Goal: Task Accomplishment & Management: Complete application form

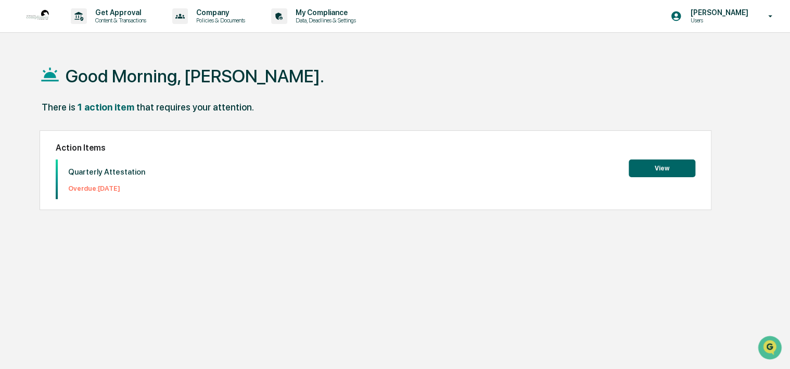
click at [664, 167] on button "View" at bounding box center [662, 168] width 67 height 18
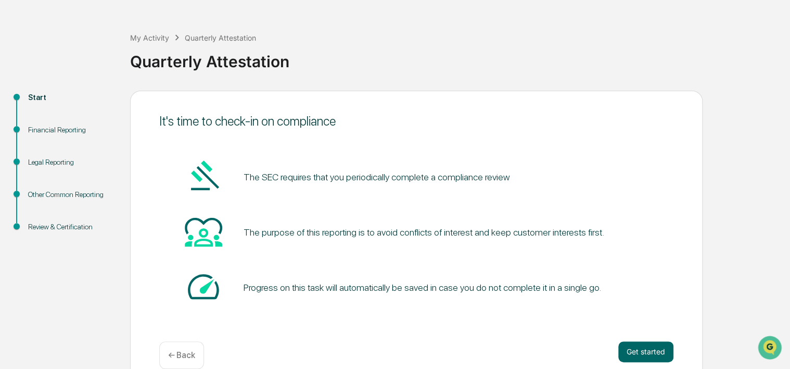
scroll to position [50, 0]
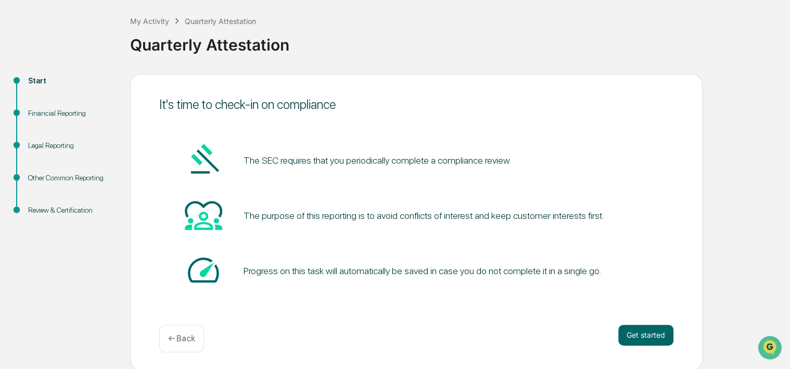
click at [267, 160] on pre "The SEC requires that you periodically complete a compliance review" at bounding box center [376, 160] width 266 height 14
click at [655, 336] on button "Get started" at bounding box center [645, 334] width 55 height 21
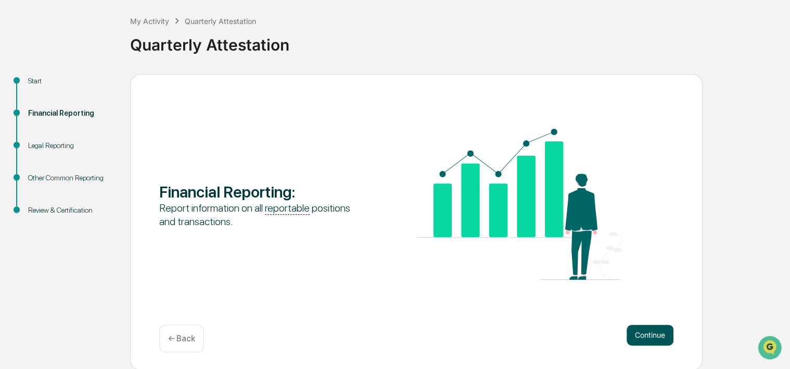
click at [656, 333] on button "Continue" at bounding box center [650, 334] width 47 height 21
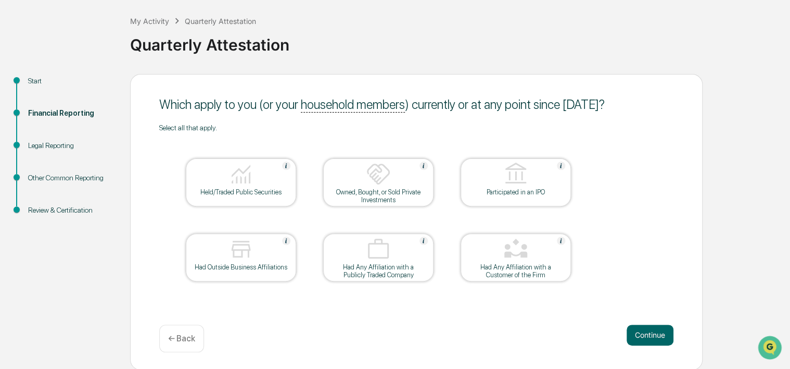
click at [379, 177] on img at bounding box center [378, 173] width 25 height 25
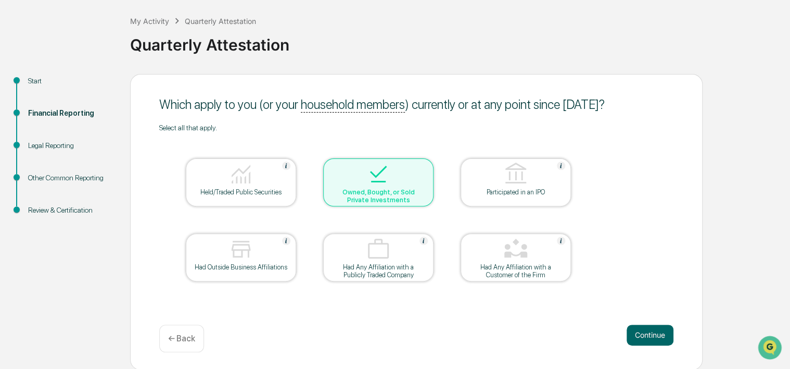
click at [516, 263] on div "Had Any Affiliation with a Customer of the Firm" at bounding box center [516, 271] width 94 height 16
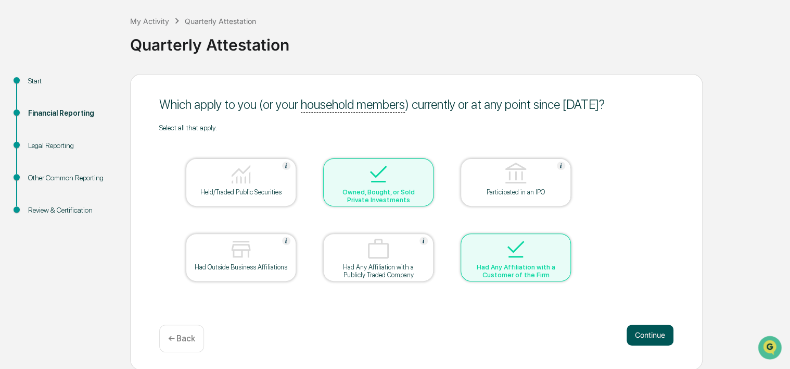
click at [656, 334] on button "Continue" at bounding box center [650, 334] width 47 height 21
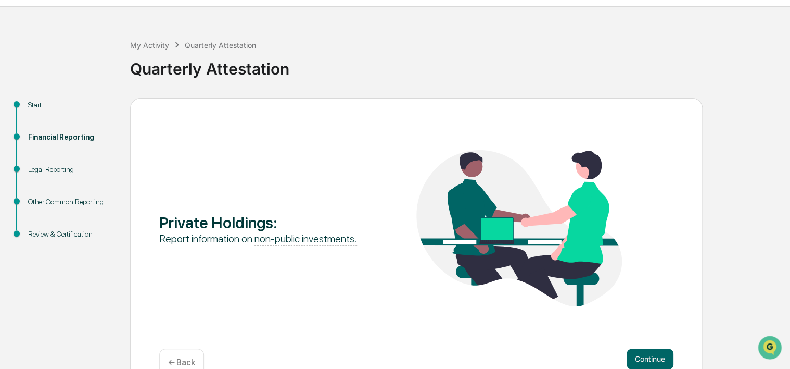
scroll to position [50, 0]
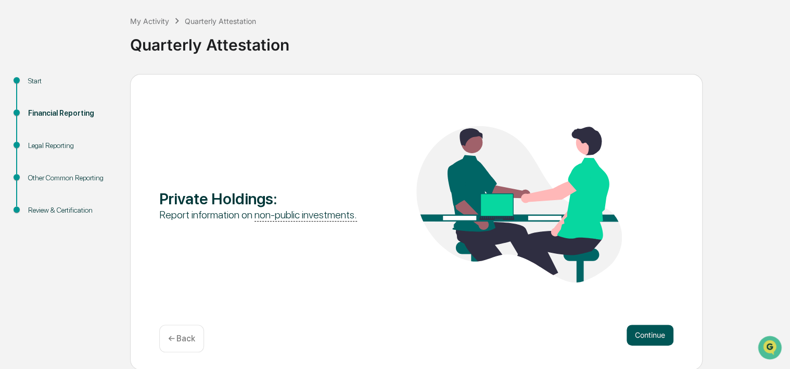
click at [656, 334] on button "Continue" at bounding box center [650, 334] width 47 height 21
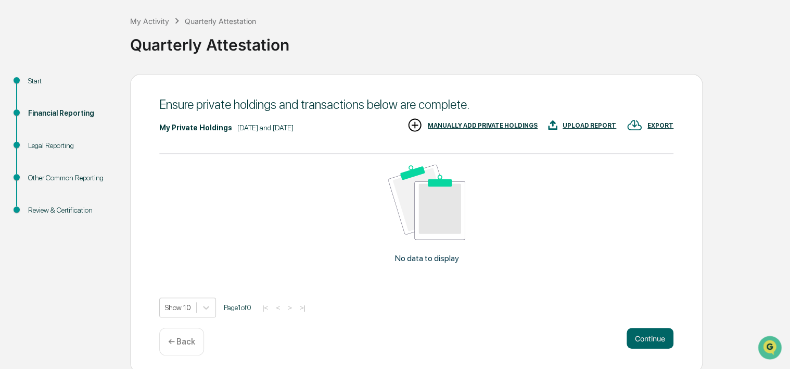
click at [33, 79] on div "Start" at bounding box center [70, 80] width 85 height 11
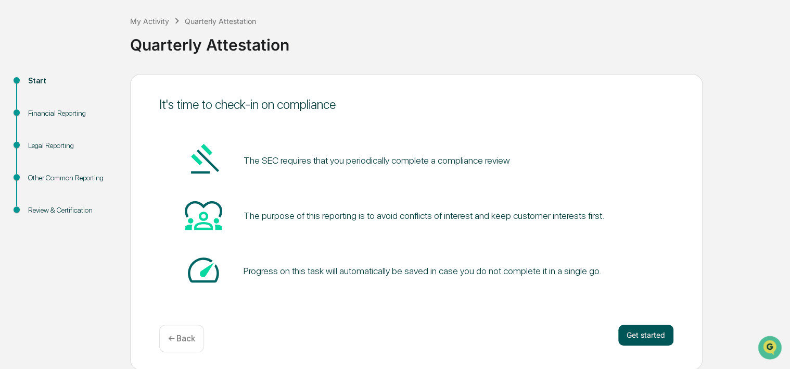
click at [648, 337] on button "Get started" at bounding box center [645, 334] width 55 height 21
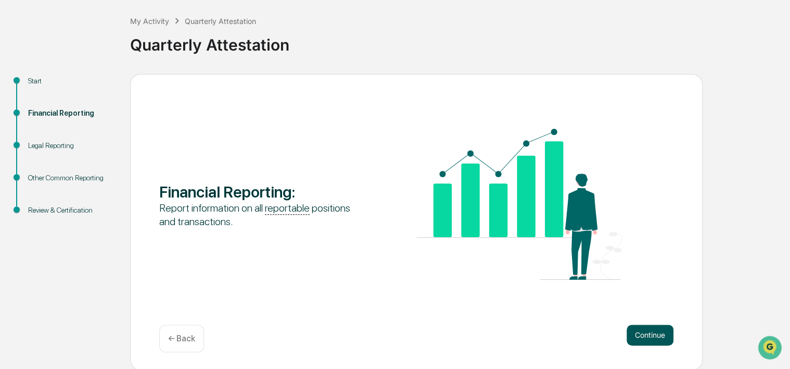
click at [652, 335] on button "Continue" at bounding box center [650, 334] width 47 height 21
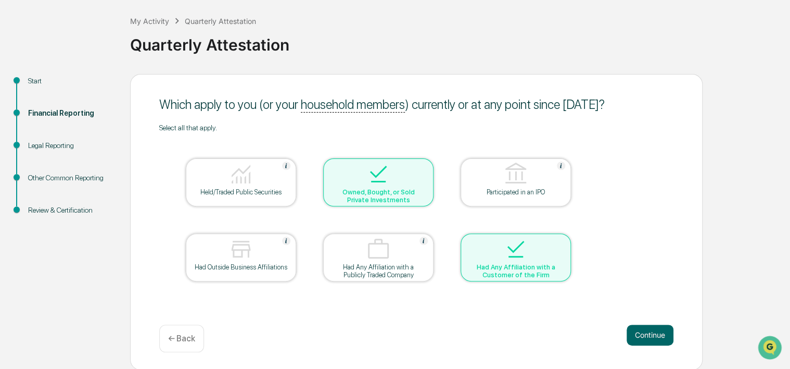
click at [374, 173] on img at bounding box center [378, 173] width 25 height 25
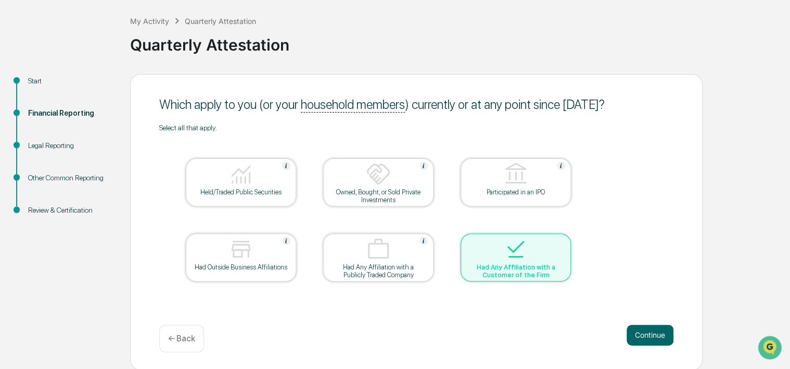
click at [310, 210] on table "Held/Traded Public Securities Owned, Bought, or Sold Private Investments Partic…" at bounding box center [378, 220] width 438 height 176
click at [242, 177] on img at bounding box center [240, 173] width 25 height 25
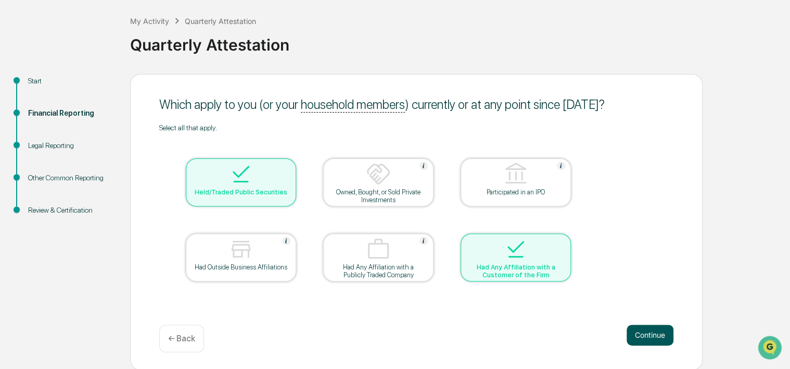
click at [651, 332] on button "Continue" at bounding box center [650, 334] width 47 height 21
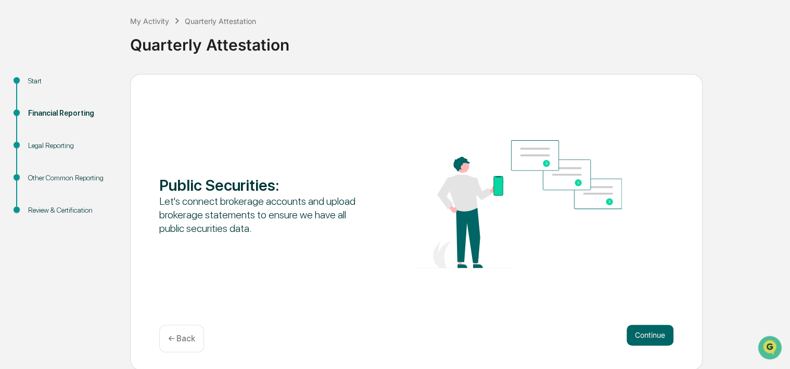
click at [37, 83] on div "Start" at bounding box center [70, 80] width 85 height 11
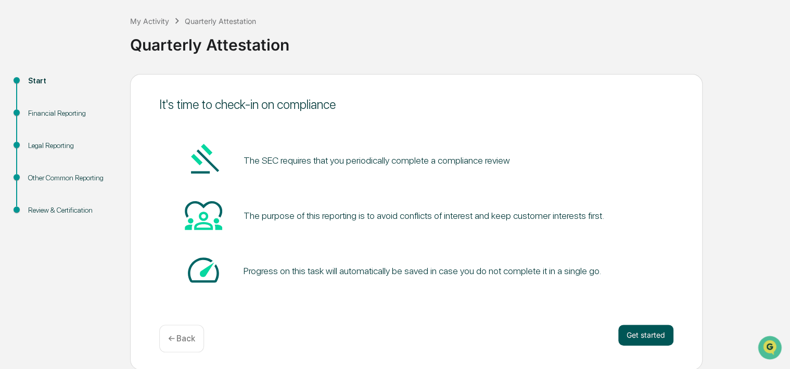
click at [645, 334] on button "Get started" at bounding box center [645, 334] width 55 height 21
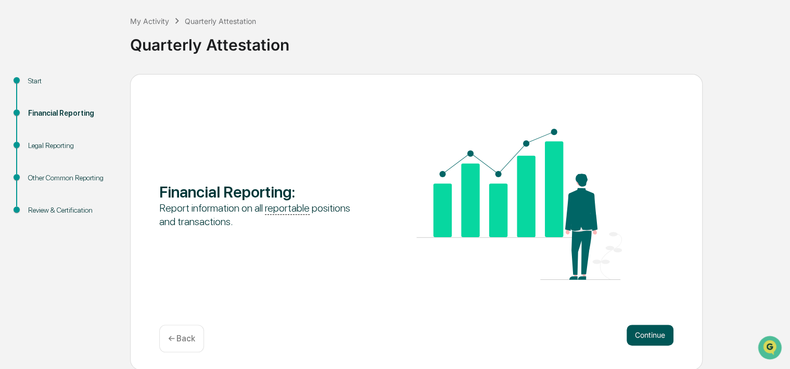
click at [656, 337] on button "Continue" at bounding box center [650, 334] width 47 height 21
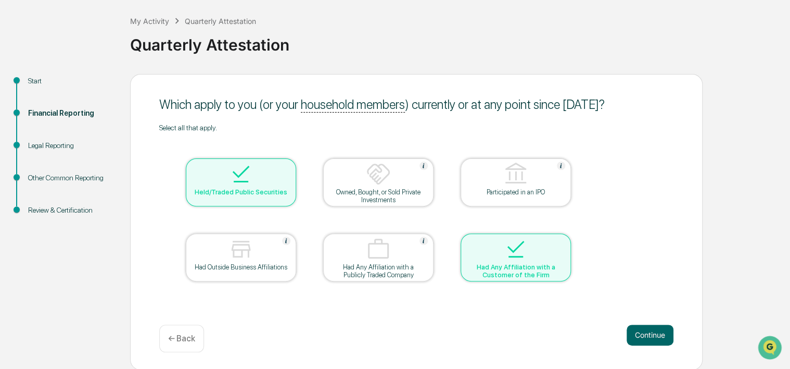
click at [246, 183] on img at bounding box center [240, 173] width 25 height 25
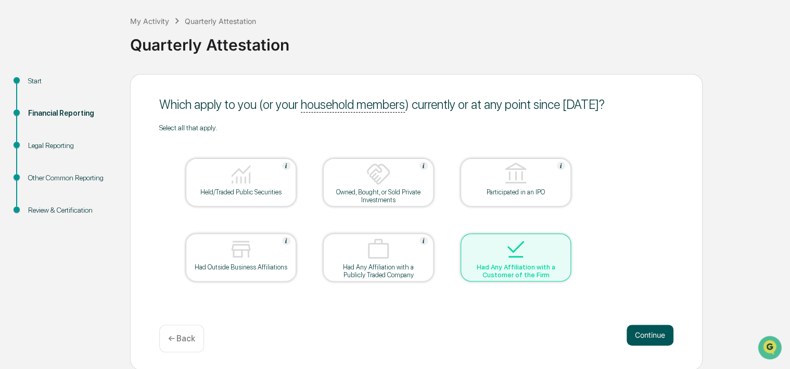
click at [655, 334] on button "Continue" at bounding box center [650, 334] width 47 height 21
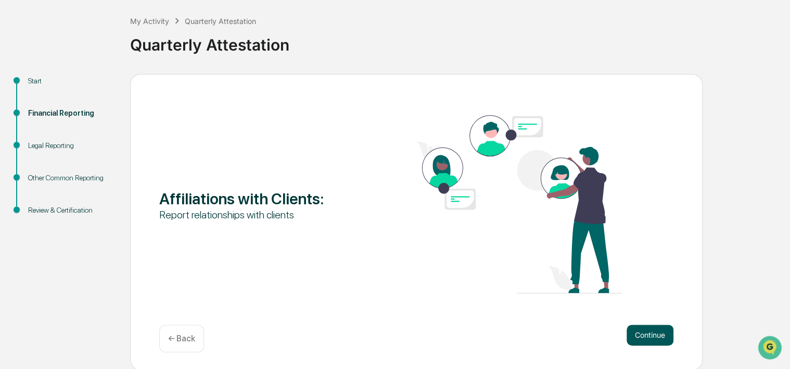
click at [656, 336] on button "Continue" at bounding box center [650, 334] width 47 height 21
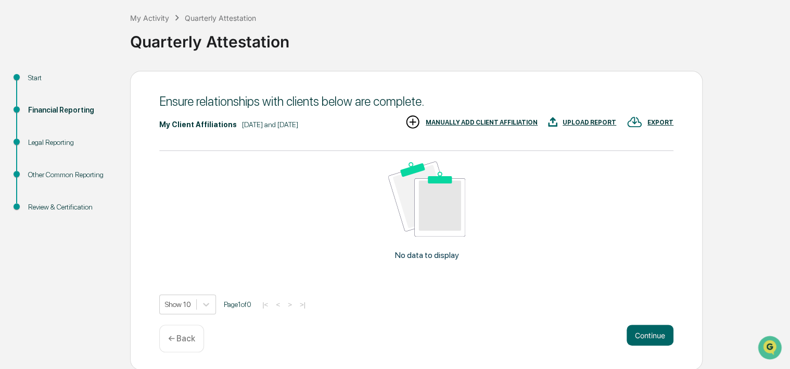
scroll to position [54, 0]
click at [197, 164] on div "No data to display" at bounding box center [426, 214] width 535 height 128
click at [208, 122] on div "My Client Affiliations" at bounding box center [198, 124] width 78 height 8
click at [485, 120] on div "MANUALLY ADD CLIENT AFFILIATION" at bounding box center [482, 121] width 112 height 7
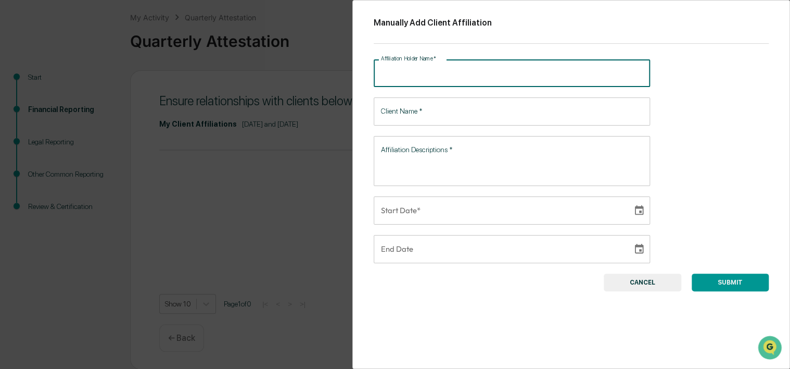
click at [467, 75] on input "Affiliation Holder Name   *" at bounding box center [512, 73] width 276 height 28
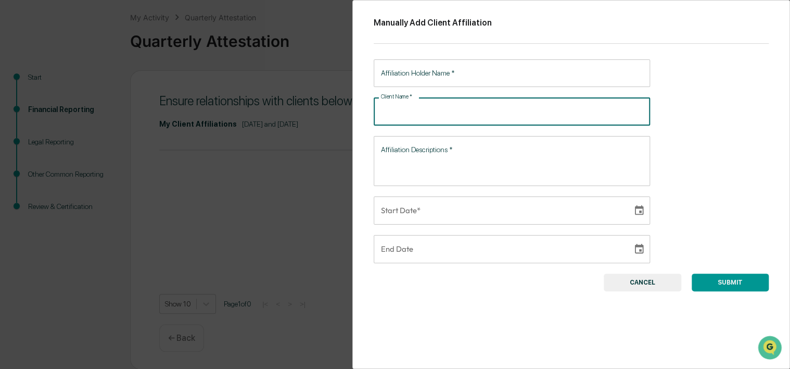
click at [437, 113] on input "Client Name   *" at bounding box center [512, 111] width 276 height 28
click at [468, 74] on input "Affiliation Holder Name   *" at bounding box center [512, 73] width 276 height 28
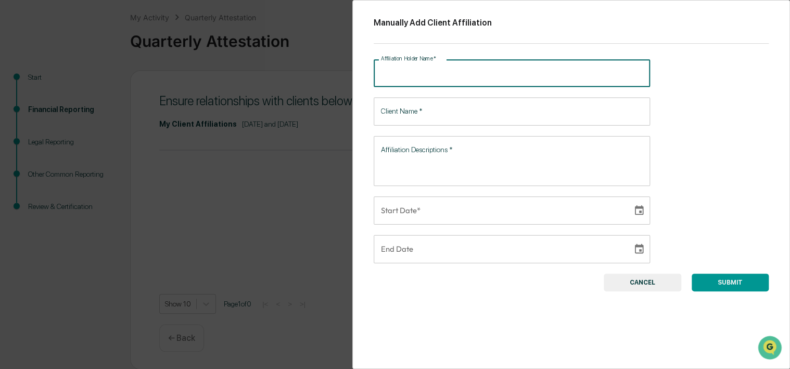
click at [434, 114] on input "Client Name   *" at bounding box center [512, 111] width 276 height 28
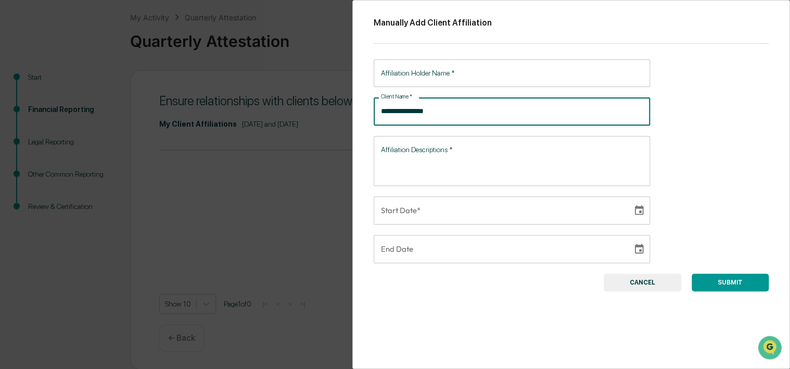
click at [425, 113] on input "**********" at bounding box center [512, 111] width 276 height 28
type input "**********"
click at [415, 153] on textarea "Affiliation Descriptions   *" at bounding box center [512, 160] width 262 height 33
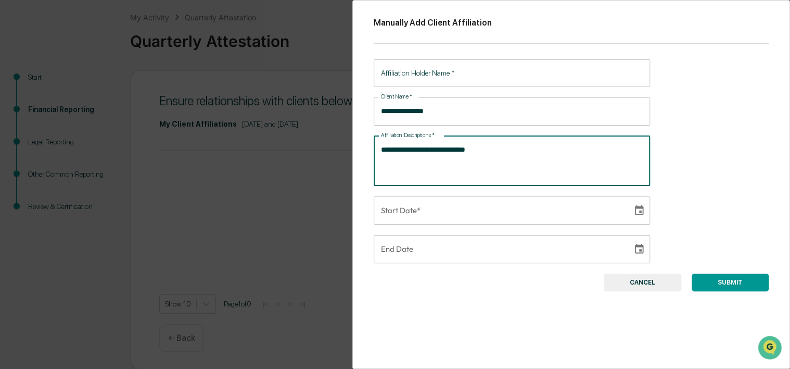
type textarea "**********"
type input "**********"
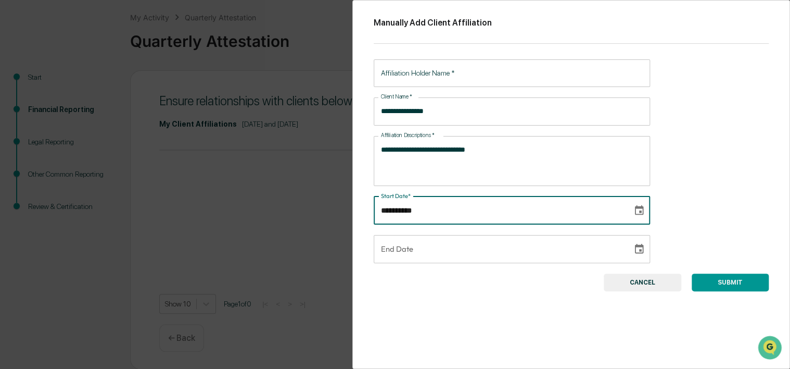
click at [437, 214] on input "**********" at bounding box center [499, 210] width 251 height 28
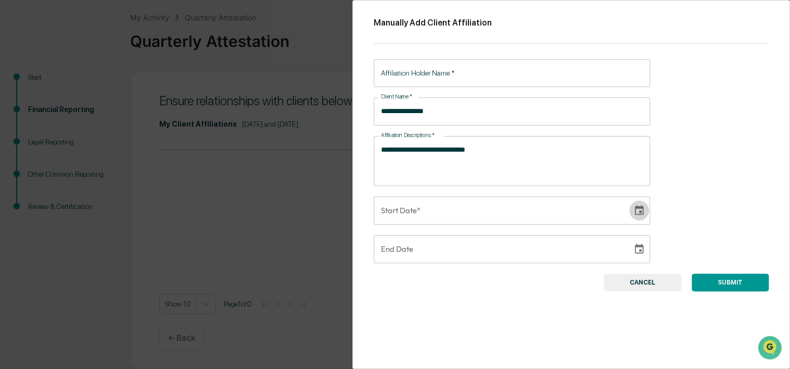
click at [633, 210] on icon "Choose date" at bounding box center [638, 210] width 11 height 11
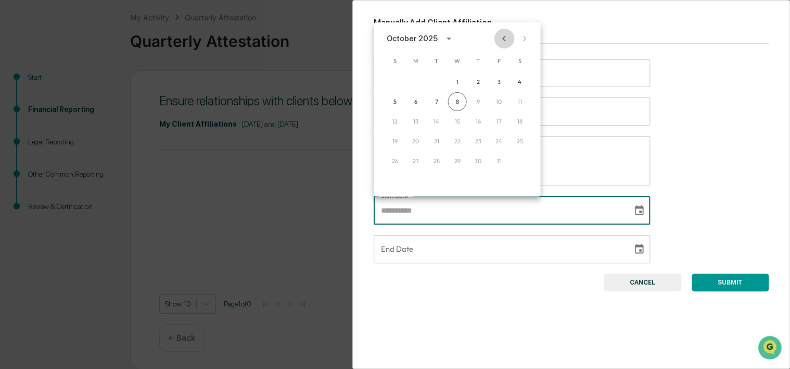
click at [504, 37] on icon "Previous month" at bounding box center [504, 38] width 4 height 6
click at [416, 81] on button "1" at bounding box center [415, 81] width 19 height 19
type input "**********"
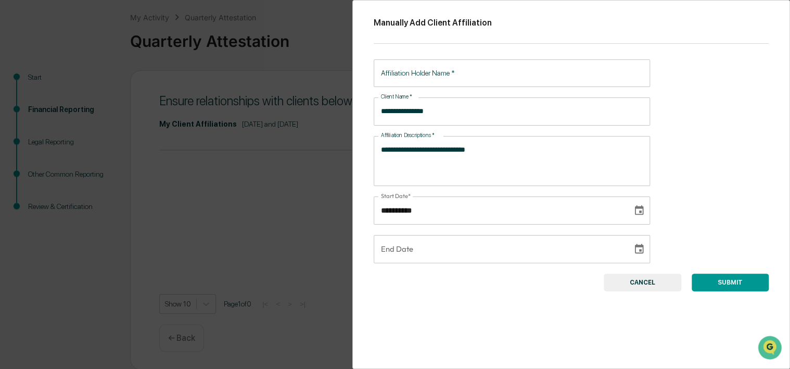
click at [466, 299] on div "**********" at bounding box center [571, 184] width 438 height 369
click at [726, 281] on button "SUBMIT" at bounding box center [730, 282] width 77 height 18
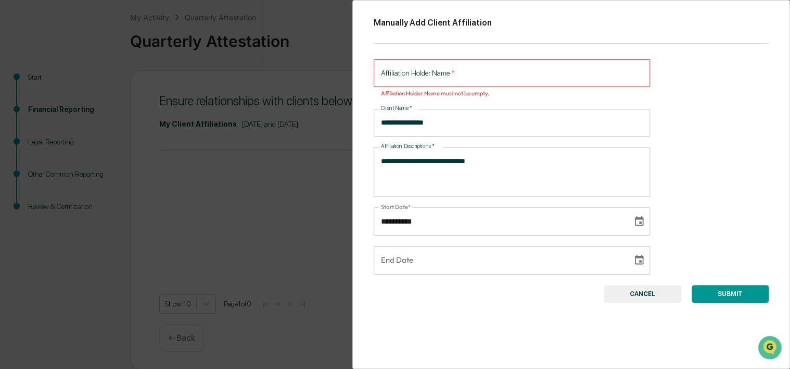
click at [455, 75] on input "Affiliation Holder Name   *" at bounding box center [512, 73] width 276 height 28
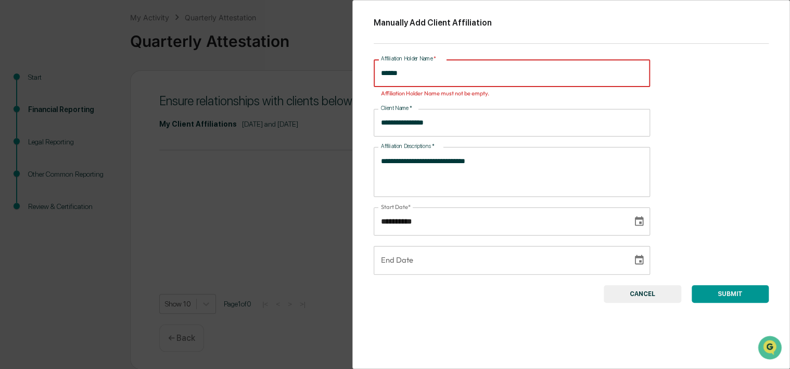
type input "******"
click at [725, 113] on div "**********" at bounding box center [571, 184] width 438 height 369
click at [733, 293] on button "SUBMIT" at bounding box center [730, 294] width 77 height 18
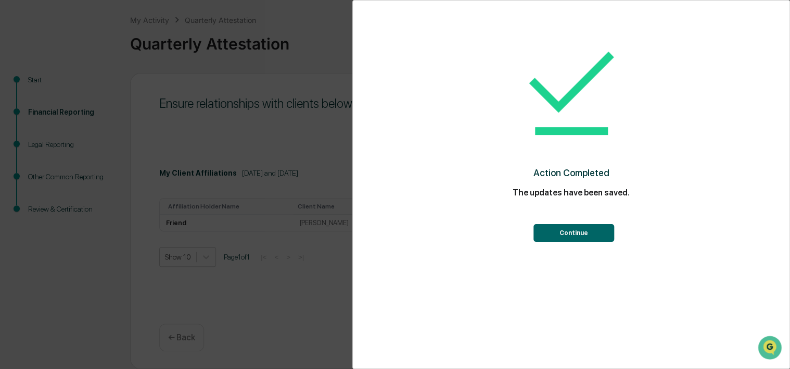
scroll to position [50, 0]
click at [579, 232] on button "Continue" at bounding box center [574, 233] width 81 height 18
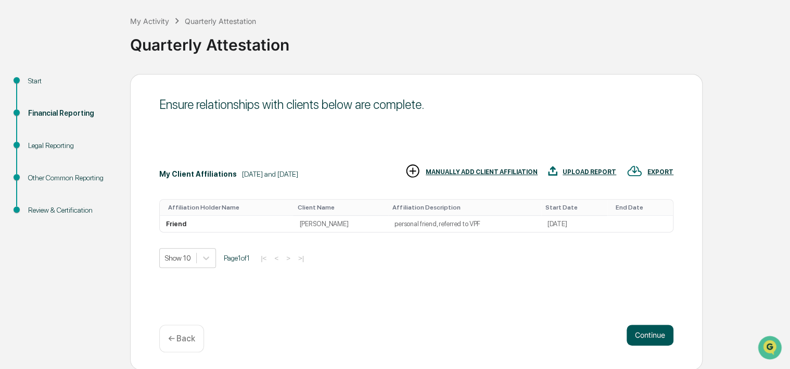
click at [655, 337] on button "Continue" at bounding box center [650, 334] width 47 height 21
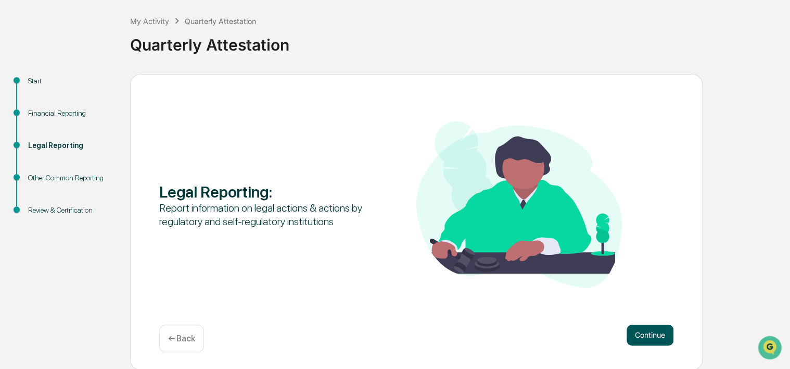
click at [657, 335] on button "Continue" at bounding box center [650, 334] width 47 height 21
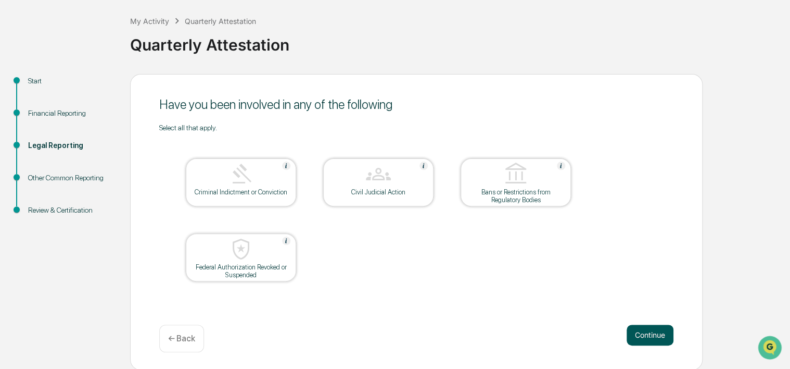
click at [655, 333] on button "Continue" at bounding box center [650, 334] width 47 height 21
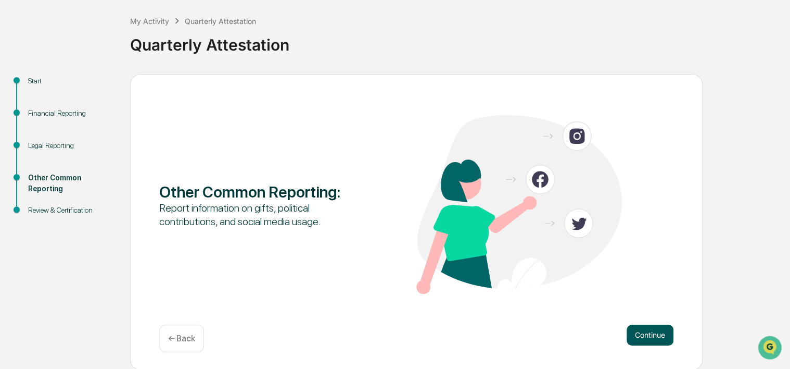
click at [658, 332] on button "Continue" at bounding box center [650, 334] width 47 height 21
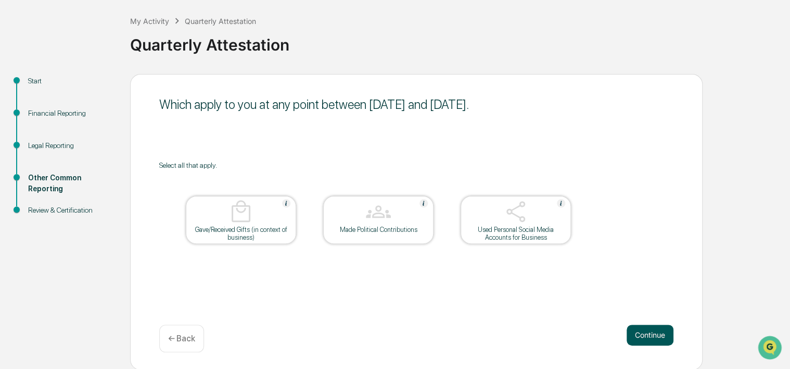
click at [653, 337] on button "Continue" at bounding box center [650, 334] width 47 height 21
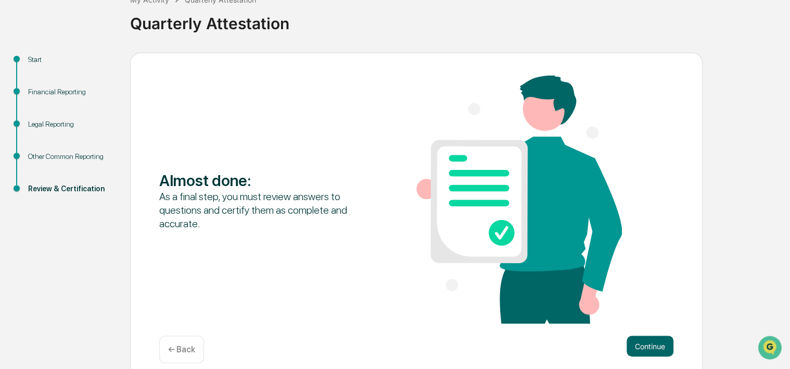
scroll to position [83, 0]
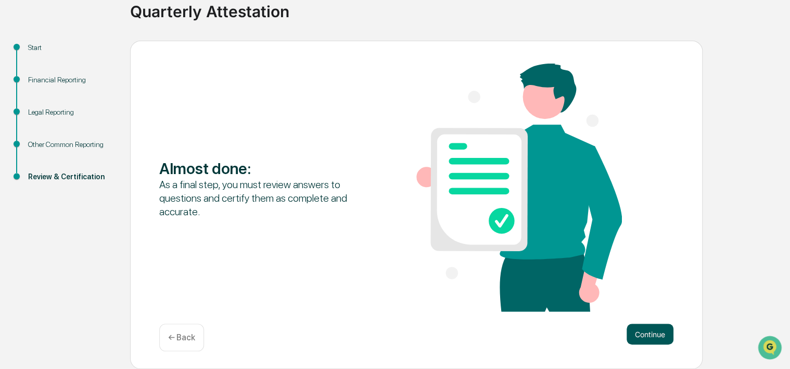
click at [649, 331] on button "Continue" at bounding box center [650, 333] width 47 height 21
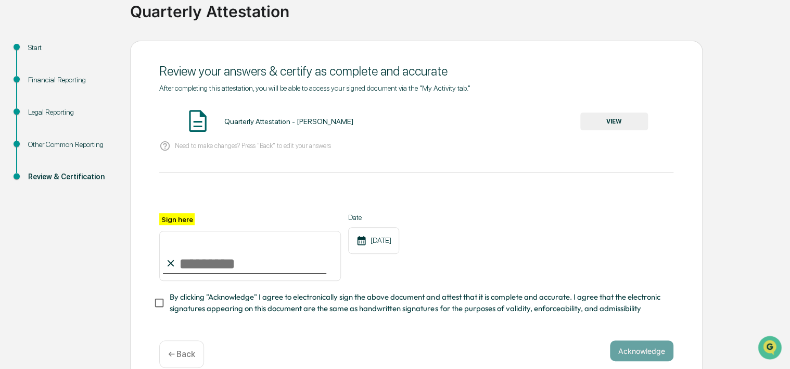
drag, startPoint x: 257, startPoint y: 123, endPoint x: 310, endPoint y: 123, distance: 53.1
click at [258, 123] on div "Quarterly Attestation - [PERSON_NAME]" at bounding box center [288, 121] width 129 height 8
click at [615, 121] on button "VIEW" at bounding box center [614, 121] width 68 height 18
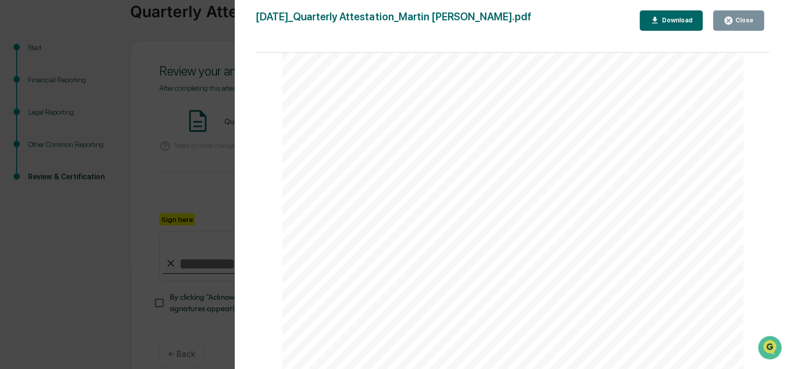
scroll to position [364, 0]
click at [744, 21] on div "Close" at bounding box center [743, 20] width 20 height 7
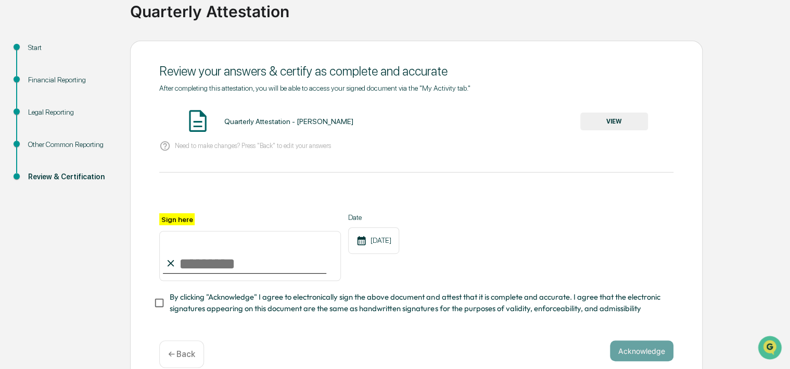
click at [189, 263] on input "Sign here" at bounding box center [250, 256] width 182 height 50
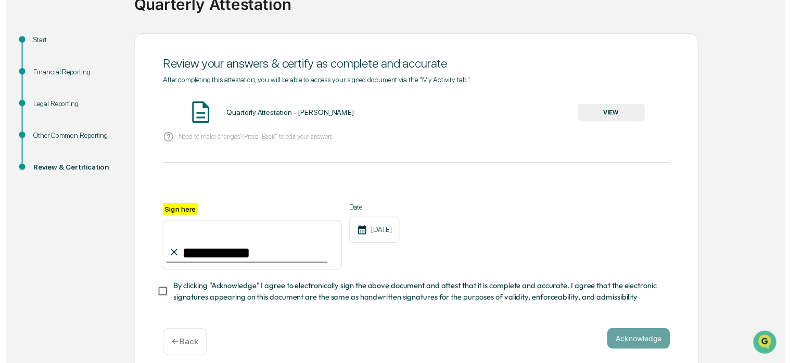
scroll to position [104, 0]
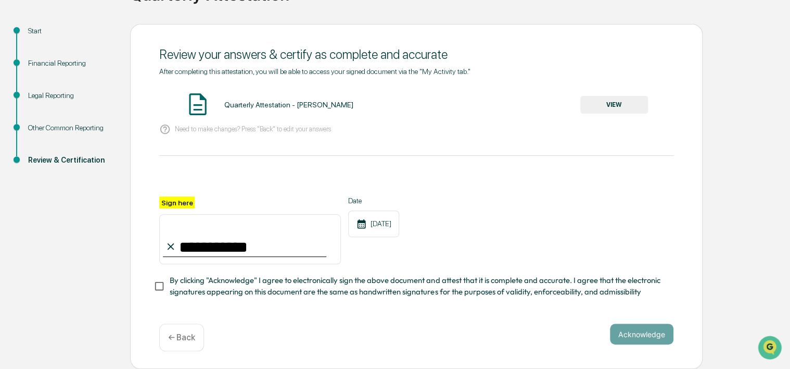
type input "**********"
click at [641, 335] on button "Acknowledge" at bounding box center [642, 333] width 64 height 21
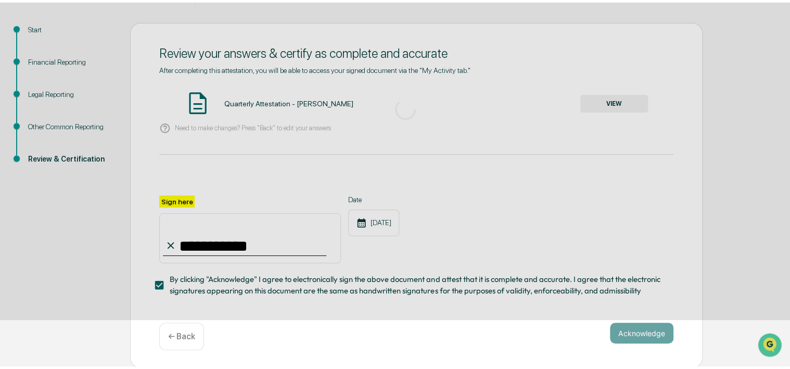
scroll to position [50, 0]
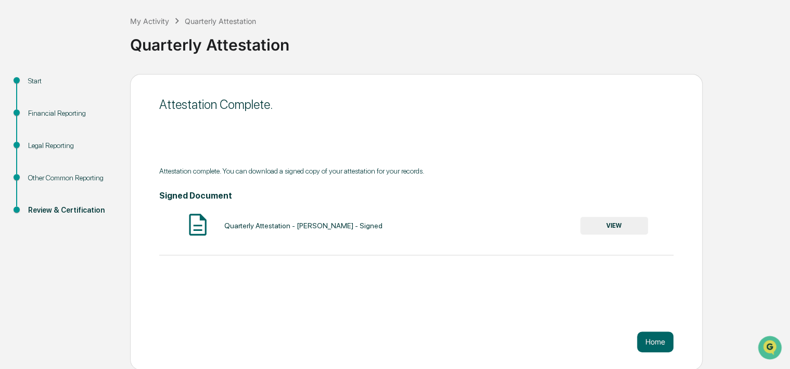
click at [621, 224] on button "VIEW" at bounding box center [614, 226] width 68 height 18
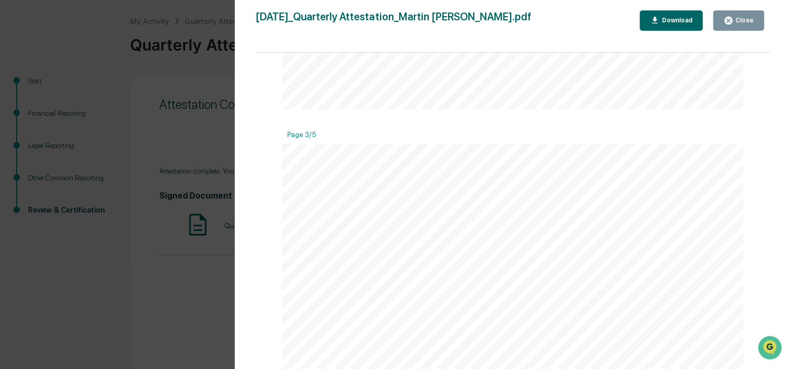
scroll to position [1301, 0]
click at [740, 18] on div "Close" at bounding box center [743, 20] width 20 height 7
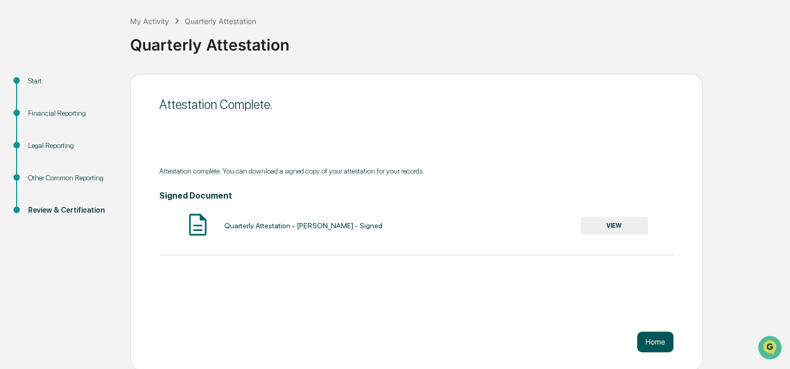
click at [661, 341] on button "Home" at bounding box center [655, 341] width 36 height 21
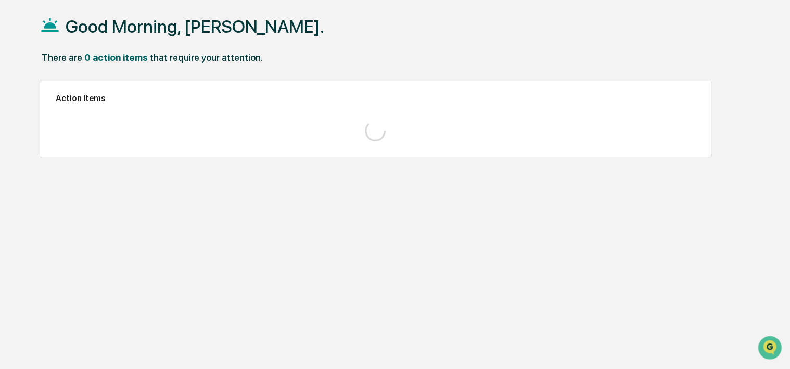
scroll to position [49, 0]
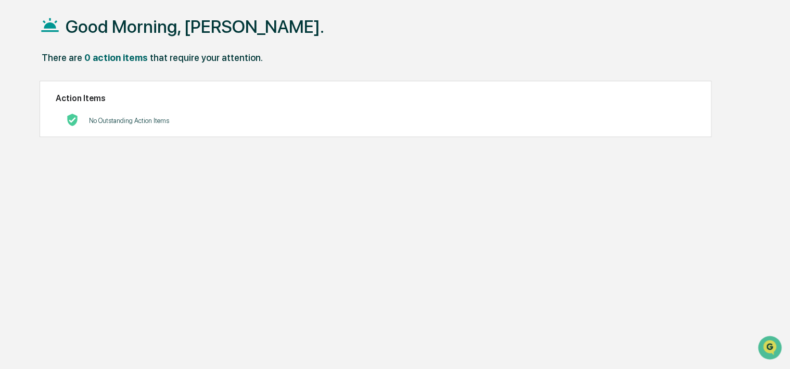
drag, startPoint x: 123, startPoint y: 157, endPoint x: 112, endPoint y: 141, distance: 19.5
click at [123, 156] on div "Good Morning, [PERSON_NAME]. There are 0 action items that require your attenti…" at bounding box center [395, 184] width 742 height 369
